Goal: Information Seeking & Learning: Learn about a topic

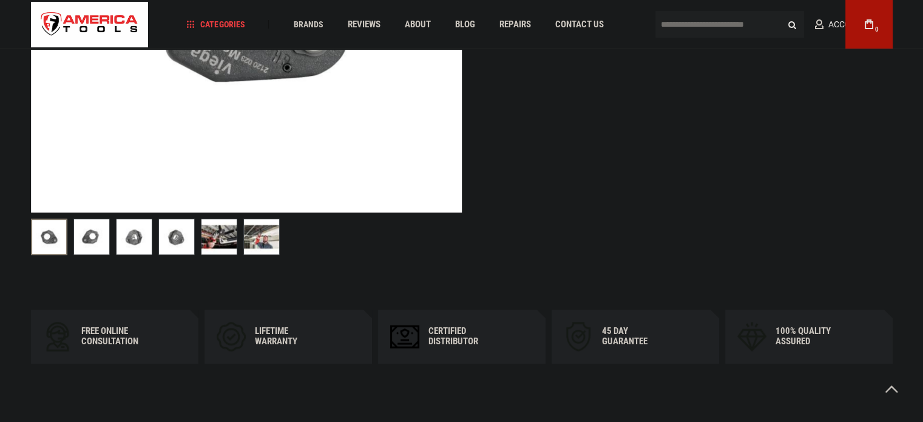
scroll to position [427, 0]
click at [180, 247] on img at bounding box center [176, 236] width 35 height 35
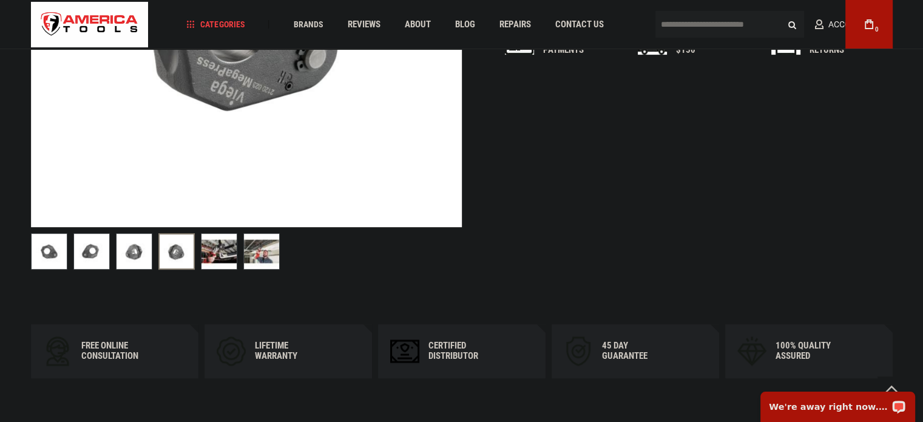
scroll to position [412, 0]
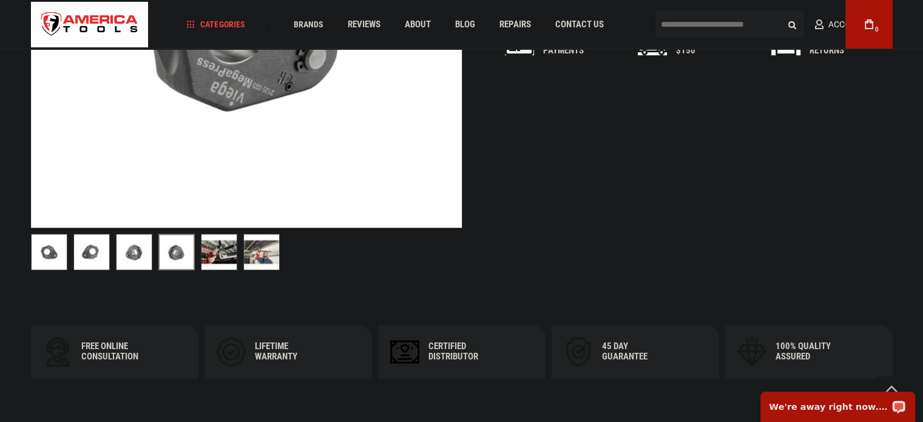
click at [202, 250] on img at bounding box center [219, 251] width 35 height 35
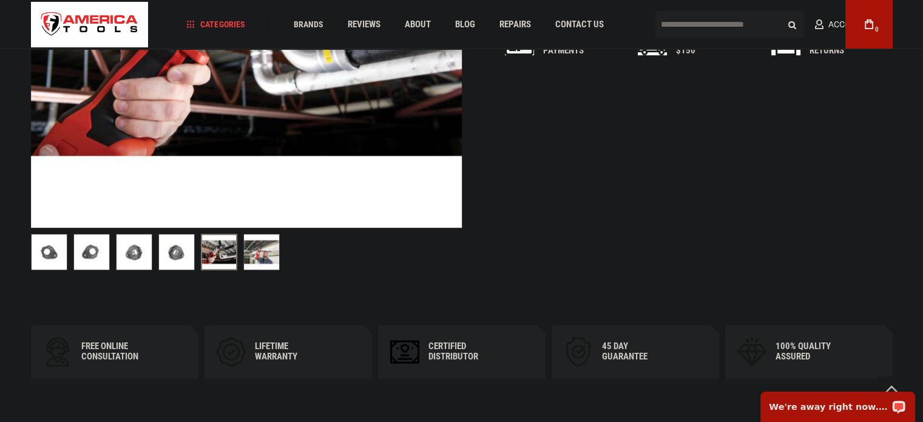
click at [244, 259] on img at bounding box center [261, 251] width 35 height 35
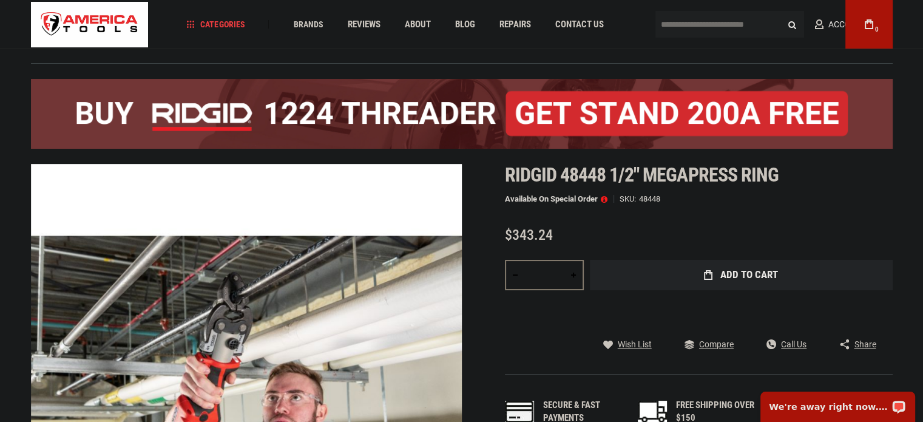
scroll to position [47, 0]
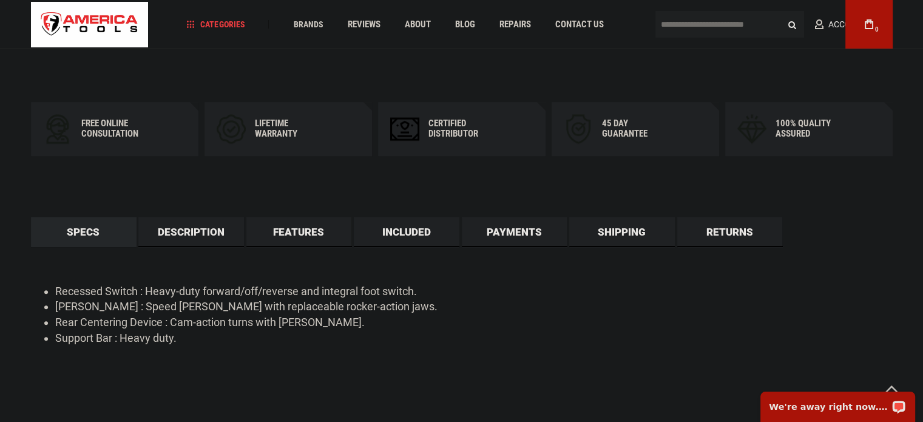
scroll to position [636, 0]
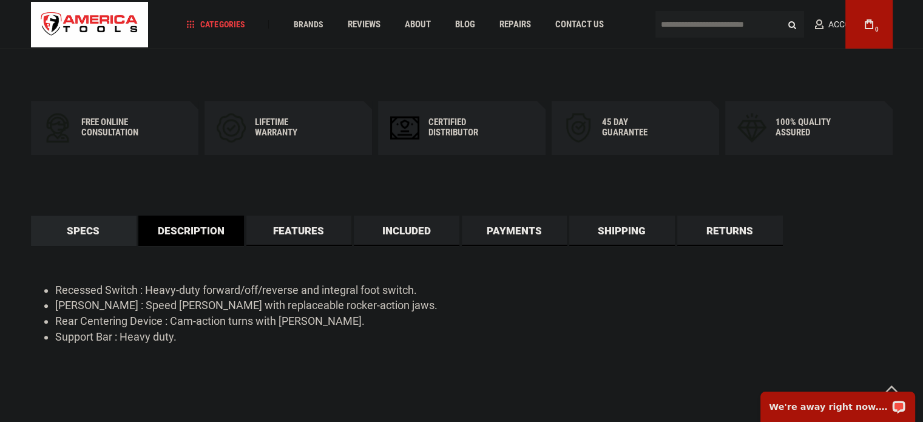
click at [199, 237] on link "Description" at bounding box center [191, 231] width 106 height 30
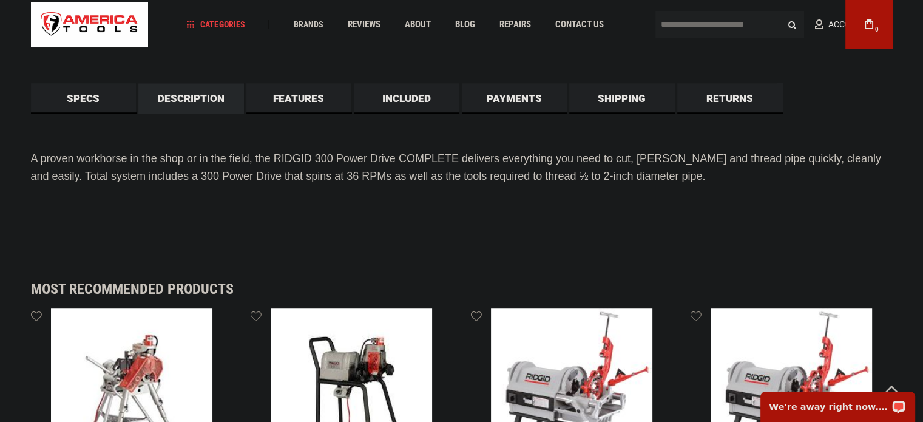
scroll to position [767, 0]
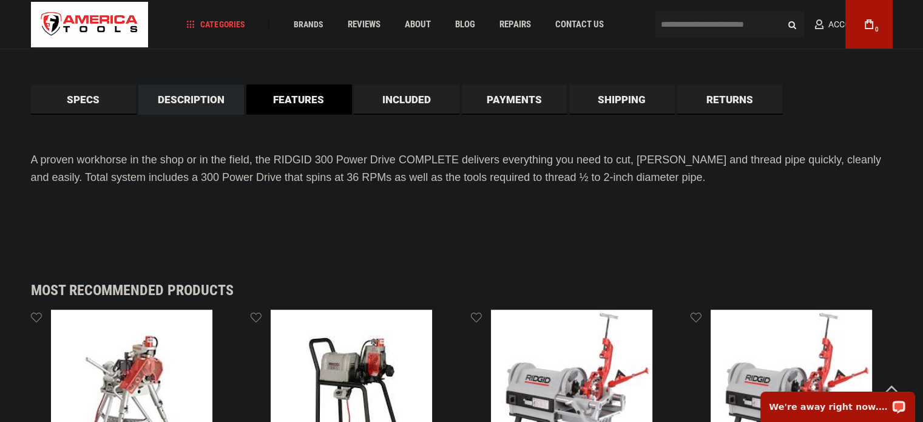
click at [313, 111] on link "Features" at bounding box center [299, 99] width 106 height 30
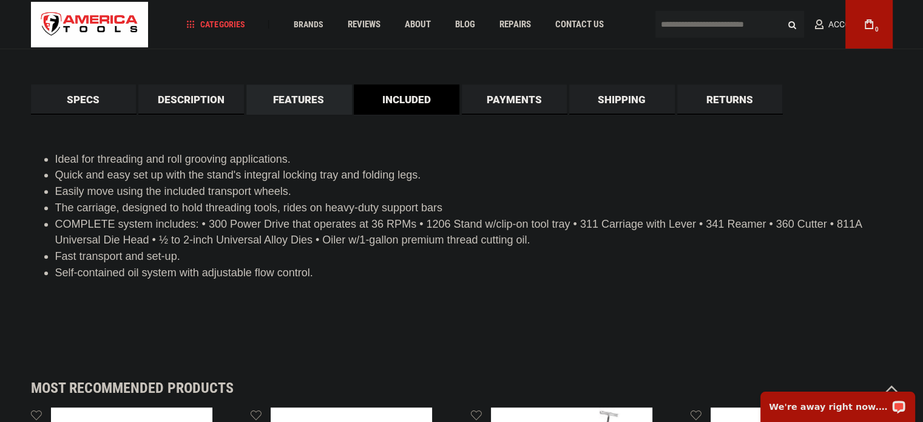
click at [398, 107] on link "Included" at bounding box center [407, 99] width 106 height 30
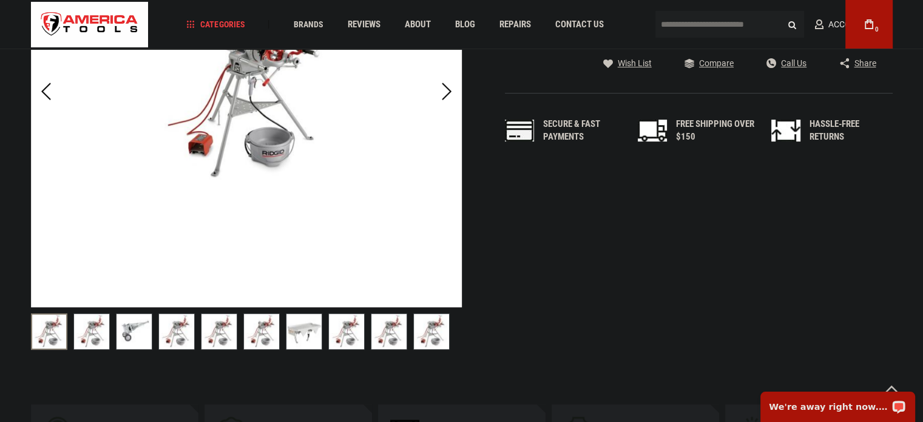
scroll to position [333, 0]
click at [262, 344] on img "RIDGID 15682 115V, 50/60 HZ (NPT)" at bounding box center [261, 331] width 35 height 35
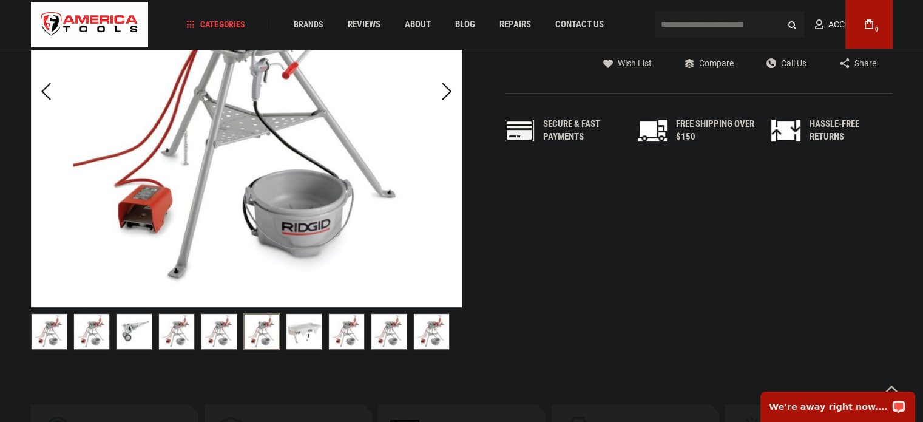
click at [304, 344] on img "RIDGID 15682 115V, 50/60 HZ (NPT)" at bounding box center [304, 331] width 35 height 35
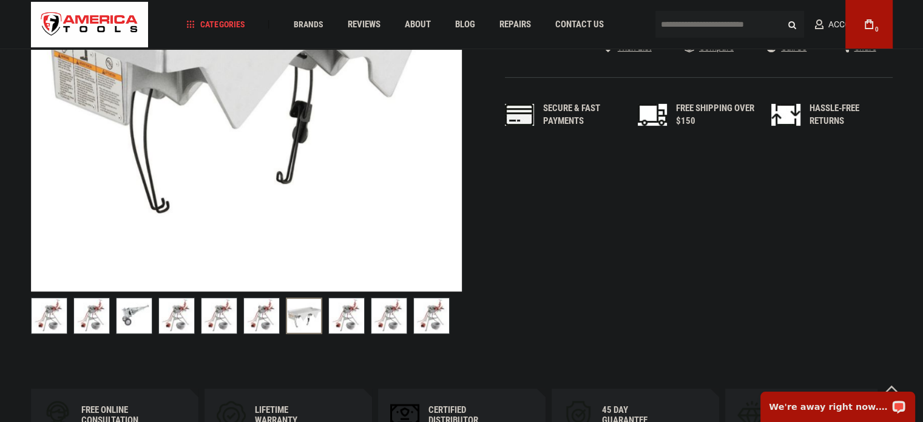
scroll to position [350, 0]
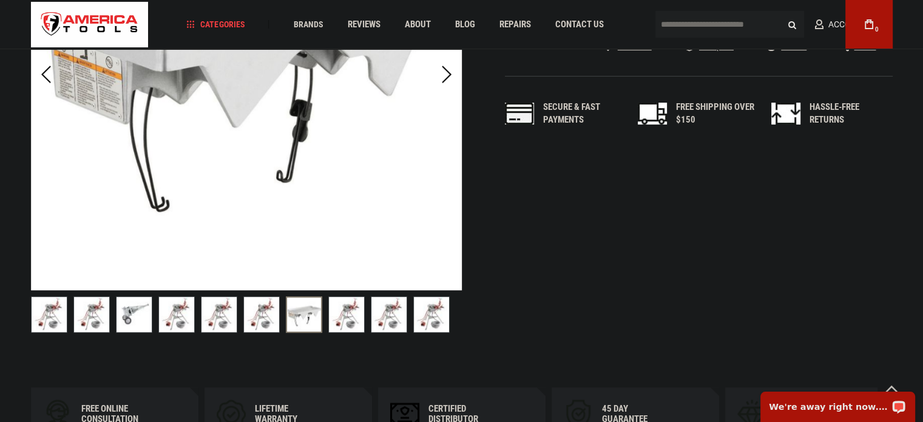
click at [393, 315] on img "RIDGID 15682 115V, 50/60 HZ (NPT)" at bounding box center [389, 314] width 35 height 35
